Goal: Check status

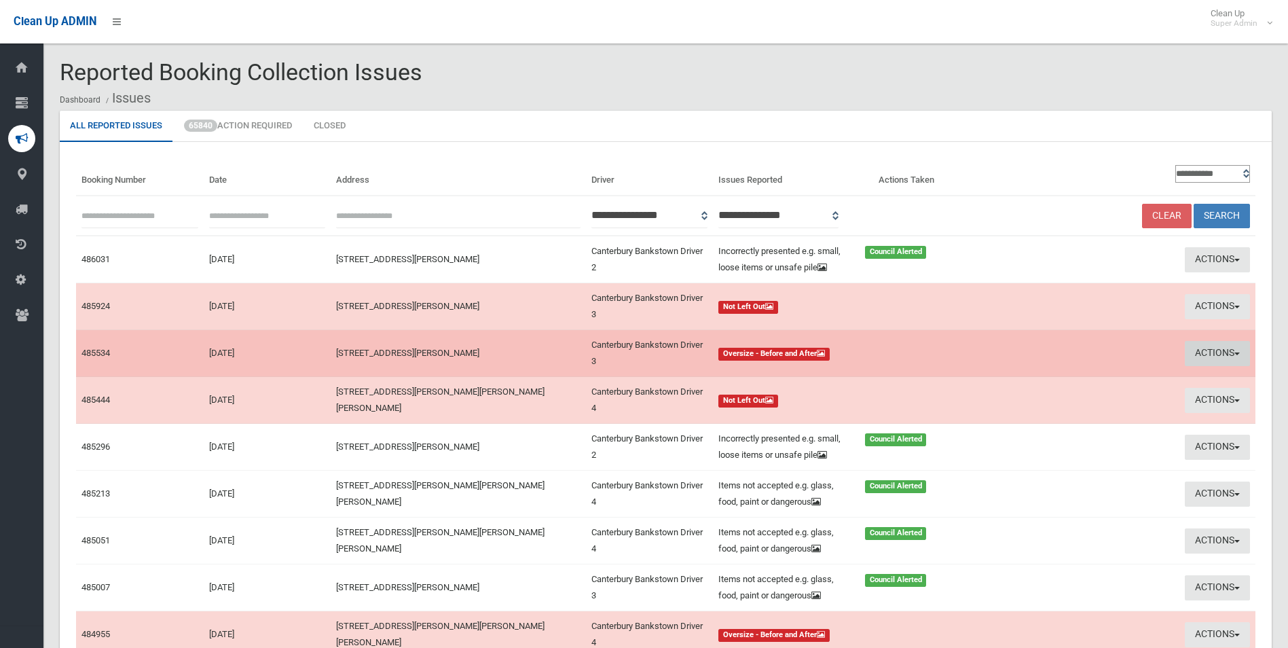
click at [1196, 365] on button "Actions" at bounding box center [1217, 353] width 65 height 25
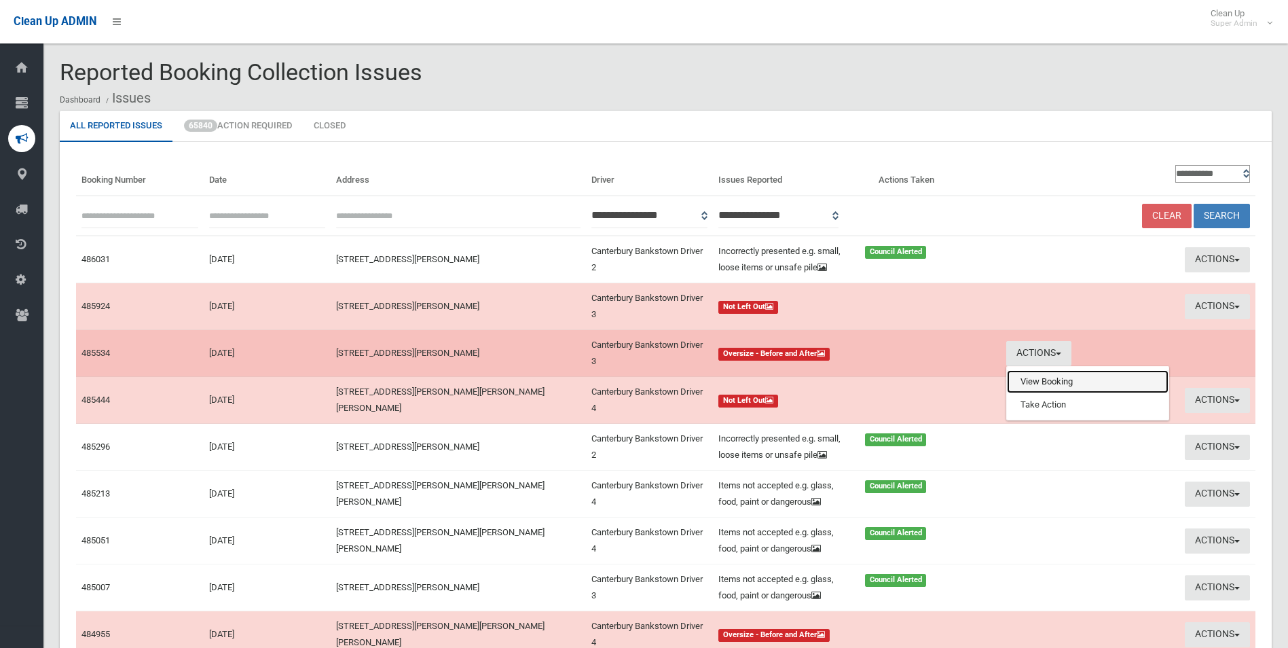
click at [1032, 393] on link "View Booking" at bounding box center [1088, 381] width 162 height 23
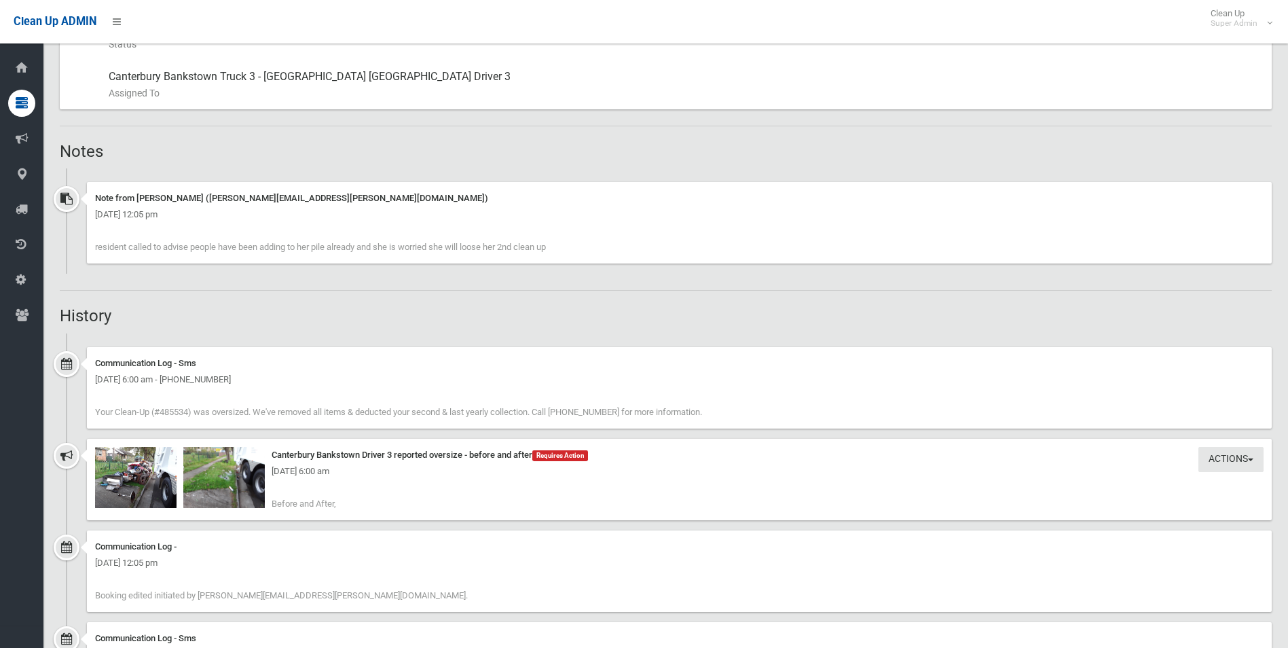
scroll to position [747, 0]
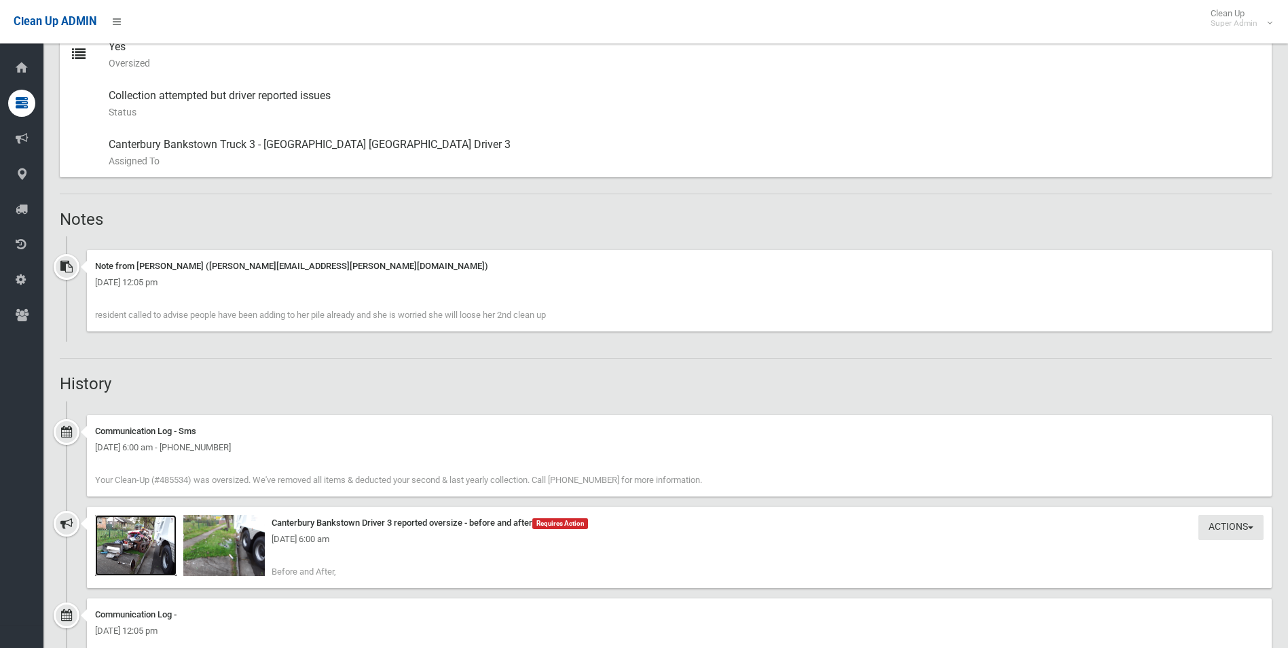
click at [134, 557] on img at bounding box center [135, 545] width 81 height 61
